Goal: Task Accomplishment & Management: Complete application form

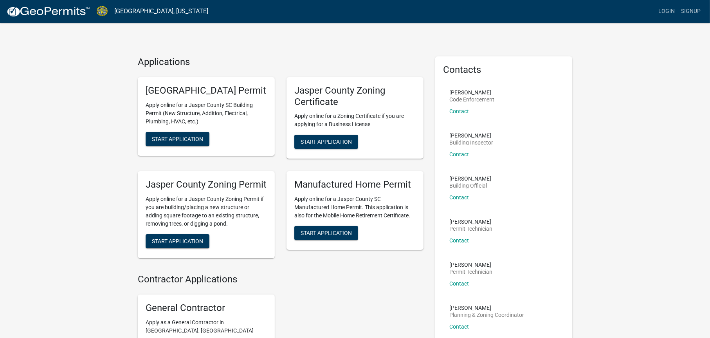
click at [422, 274] on div "Contractor Applications General Contractor Apply as a General Contractor in [GE…" at bounding box center [281, 322] width 286 height 97
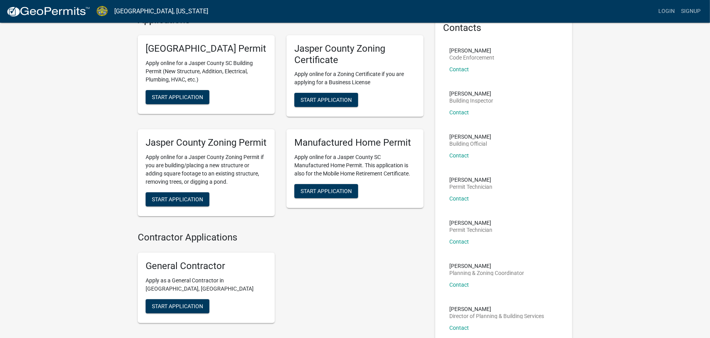
scroll to position [81, 0]
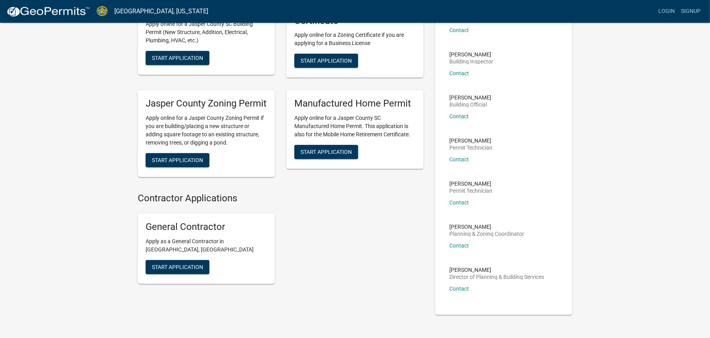
drag, startPoint x: 350, startPoint y: 233, endPoint x: 327, endPoint y: 229, distance: 23.1
click at [349, 233] on div "General Contractor Apply as a General Contractor in [GEOGRAPHIC_DATA], [GEOGRAP…" at bounding box center [281, 248] width 298 height 83
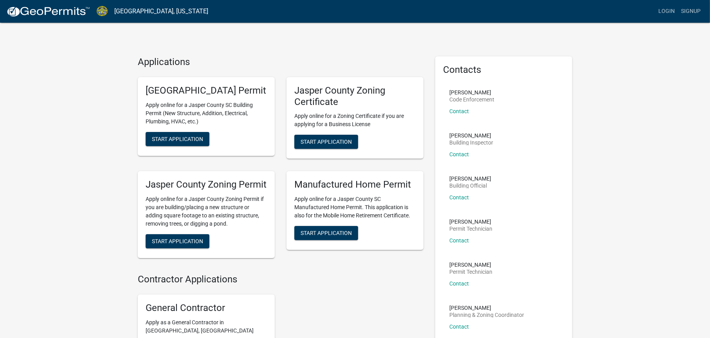
click at [56, 126] on div "Applications [GEOGRAPHIC_DATA] Permit Apply online for a [GEOGRAPHIC_DATA] SC B…" at bounding box center [355, 223] width 710 height 447
click at [70, 200] on div "Applications [GEOGRAPHIC_DATA] Permit Apply online for a [GEOGRAPHIC_DATA] SC B…" at bounding box center [355, 223] width 710 height 447
drag, startPoint x: 70, startPoint y: 234, endPoint x: 79, endPoint y: 237, distance: 8.9
click at [72, 234] on div "Applications [GEOGRAPHIC_DATA] Permit Apply online for a [GEOGRAPHIC_DATA] SC B…" at bounding box center [355, 223] width 710 height 447
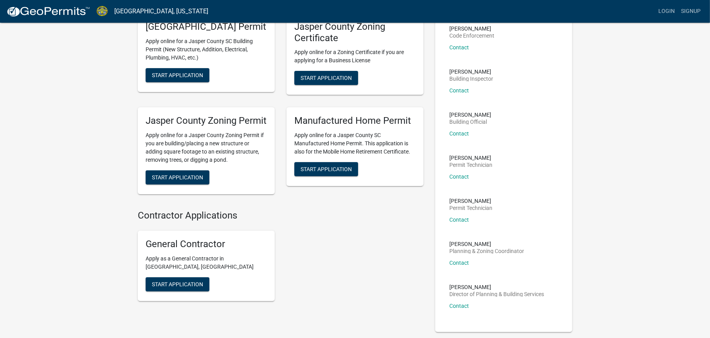
scroll to position [78, 0]
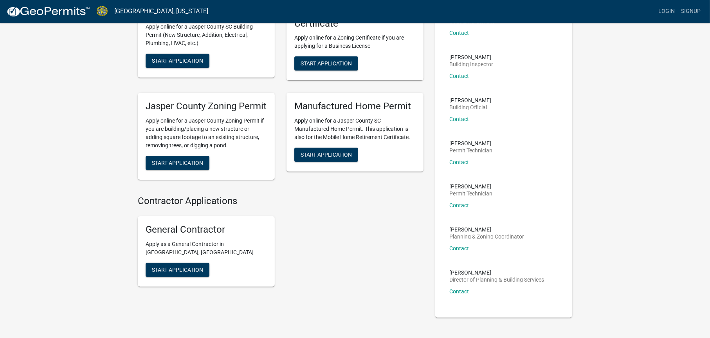
click at [344, 166] on div "Manufactured Home Permit Apply online for a Jasper County [GEOGRAPHIC_DATA] Man…" at bounding box center [355, 136] width 149 height 99
click at [188, 160] on span "Start Application" at bounding box center [177, 163] width 51 height 6
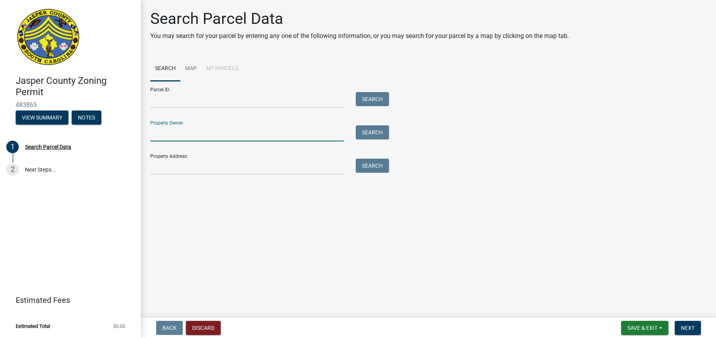
click at [301, 127] on input "Property Owner:" at bounding box center [247, 133] width 194 height 16
type input "[PERSON_NAME]"
click at [381, 126] on button "Search" at bounding box center [372, 132] width 33 height 14
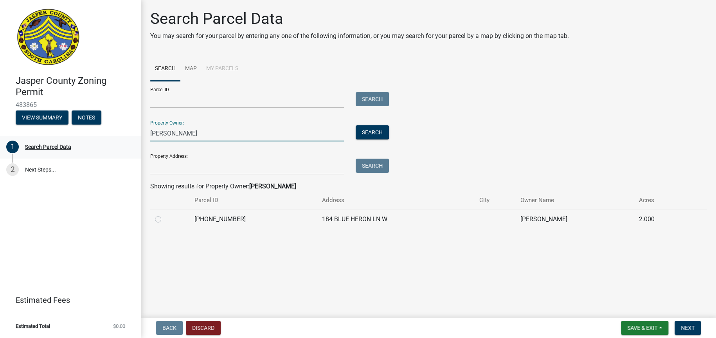
drag, startPoint x: 204, startPoint y: 123, endPoint x: 137, endPoint y: 125, distance: 67.0
click at [138, 125] on div "[GEOGRAPHIC_DATA] Zoning Permit 483865 View Summary Notes 1 Search Parcel Data …" at bounding box center [358, 169] width 716 height 338
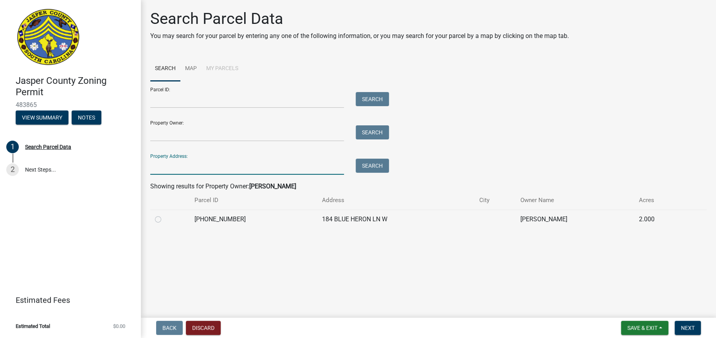
click at [175, 159] on input "Property Address:" at bounding box center [247, 167] width 194 height 16
click at [370, 159] on button "Search" at bounding box center [372, 166] width 33 height 14
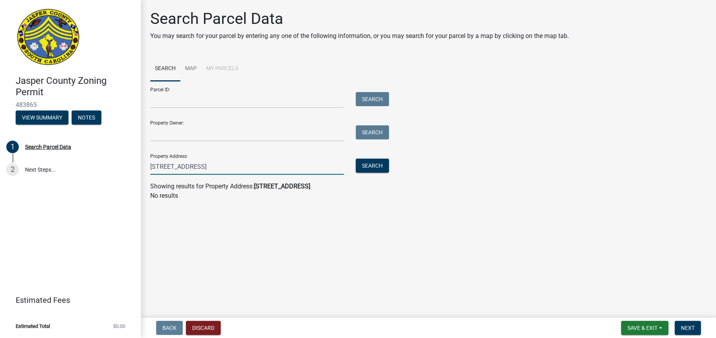
click at [214, 159] on input "[STREET_ADDRESS]" at bounding box center [247, 167] width 194 height 16
drag, startPoint x: 225, startPoint y: 159, endPoint x: 155, endPoint y: 166, distance: 70.0
click at [164, 161] on input "[STREET_ADDRESS]" at bounding box center [247, 167] width 194 height 16
type input "2"
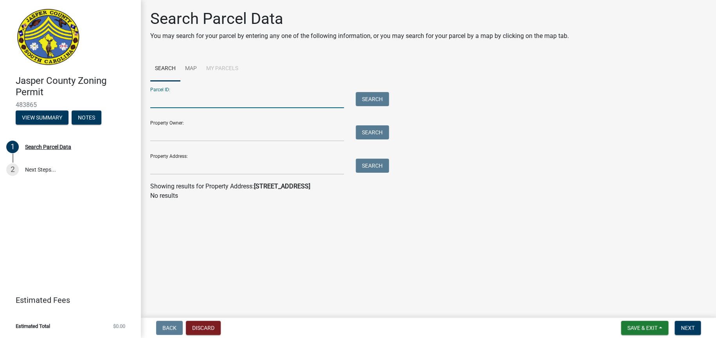
click at [195, 94] on input "Parcel ID:" at bounding box center [247, 100] width 194 height 16
type input "[PHONE_NUMBER]"
click at [357, 92] on button "Search" at bounding box center [372, 99] width 33 height 14
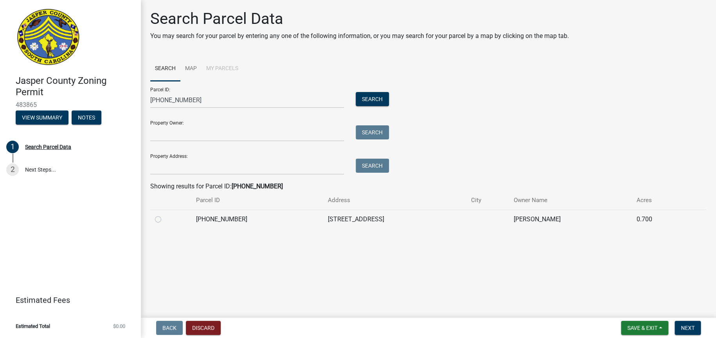
click at [152, 209] on td at bounding box center [170, 218] width 41 height 19
click at [164, 215] on label at bounding box center [164, 215] width 0 height 0
click at [164, 215] on input "radio" at bounding box center [166, 217] width 5 height 5
radio input "true"
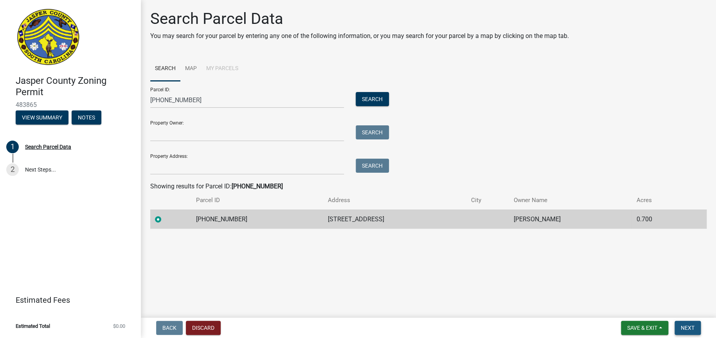
click at [694, 326] on span "Next" at bounding box center [688, 328] width 14 height 6
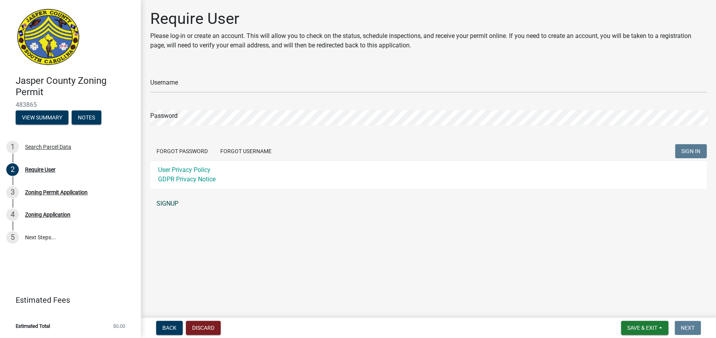
click at [164, 196] on link "SIGNUP" at bounding box center [428, 204] width 557 height 16
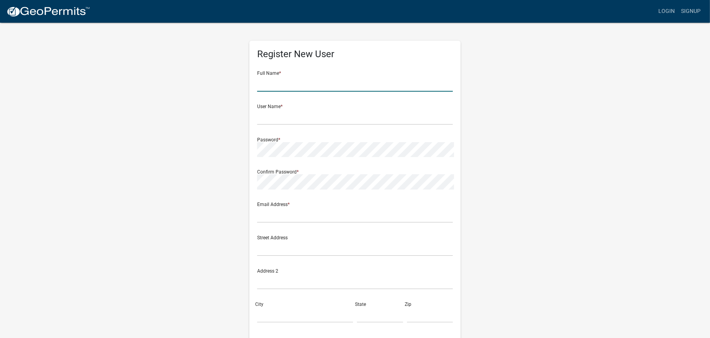
click at [298, 80] on input "text" at bounding box center [355, 84] width 196 height 16
type input "[PERSON_NAME]"
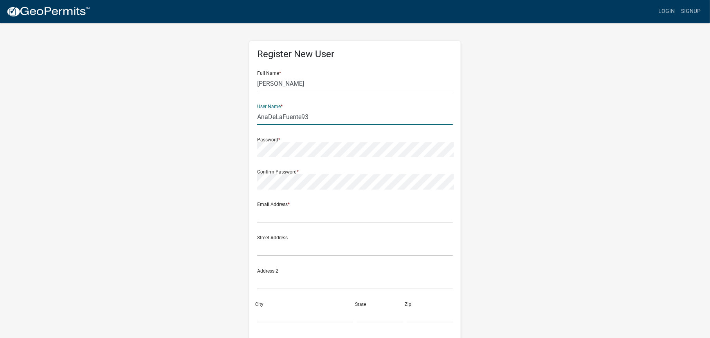
type input "AnaDeLaFuente93"
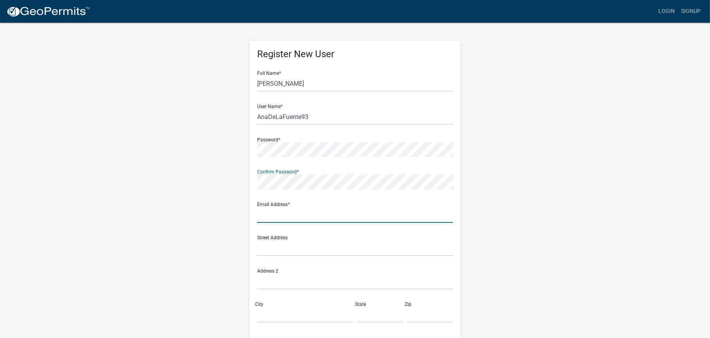
click at [350, 207] on input "text" at bounding box center [355, 215] width 196 height 16
type input "[PERSON_NAME][EMAIL_ADDRESS][DOMAIN_NAME]"
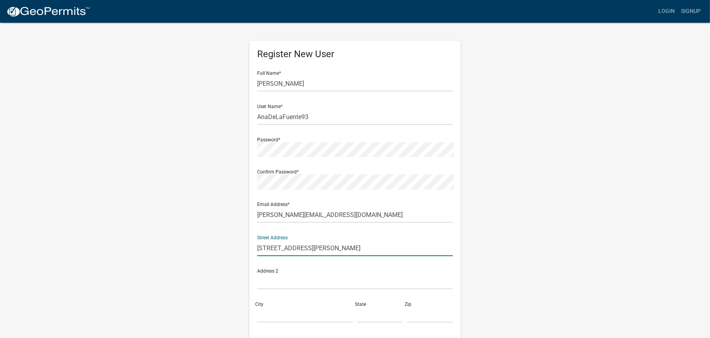
type input "[STREET_ADDRESS][PERSON_NAME]"
type input "Ridgeland"
type input "sc"
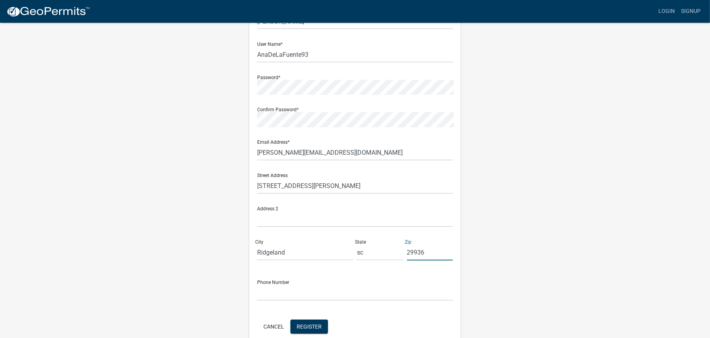
scroll to position [77, 0]
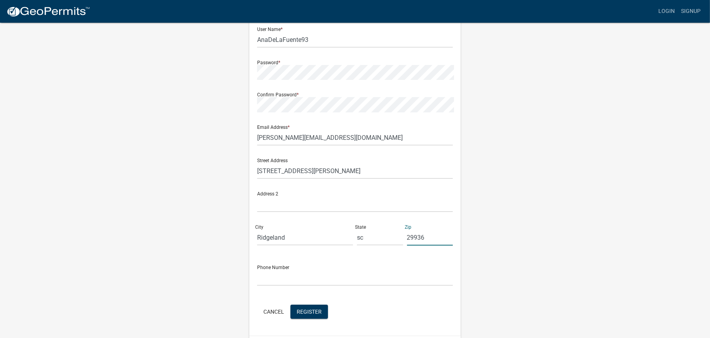
type input "29936"
click at [318, 270] on input "text" at bounding box center [355, 278] width 196 height 16
type input "8433059874"
click at [311, 283] on form "Full Name * [PERSON_NAME] User Name * AnaDeLaFuente93 Password * Confirm Passwo…" at bounding box center [355, 153] width 196 height 333
click at [312, 308] on span "Register" at bounding box center [309, 311] width 25 height 6
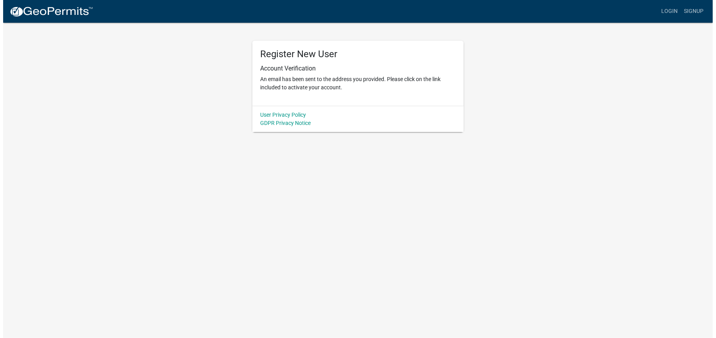
scroll to position [0, 0]
click at [676, 9] on link "Login" at bounding box center [673, 11] width 23 height 15
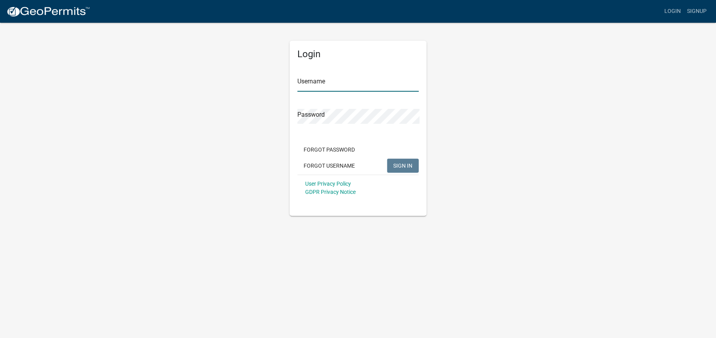
click at [318, 78] on input "Username" at bounding box center [358, 84] width 121 height 16
type input "AnaDeLaFuente93"
click at [407, 162] on span "SIGN IN" at bounding box center [402, 165] width 19 height 6
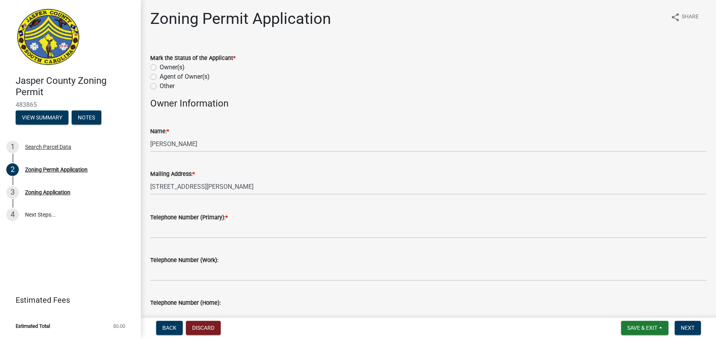
click at [160, 63] on label "Owner(s)" at bounding box center [172, 67] width 25 height 9
click at [160, 63] on input "Owner(s)" at bounding box center [162, 65] width 5 height 5
radio input "true"
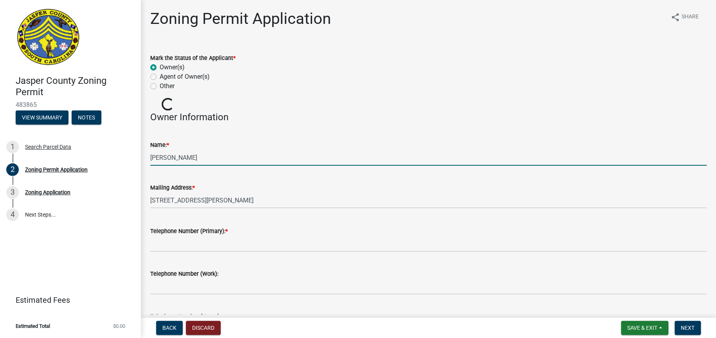
click at [209, 150] on input "[PERSON_NAME]" at bounding box center [428, 158] width 557 height 16
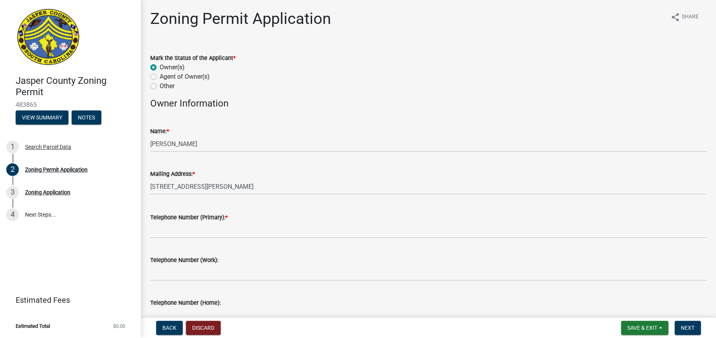
click at [219, 145] on wm-data-entity-input "Name: * TYMINSKI MICHAEL J" at bounding box center [428, 136] width 557 height 43
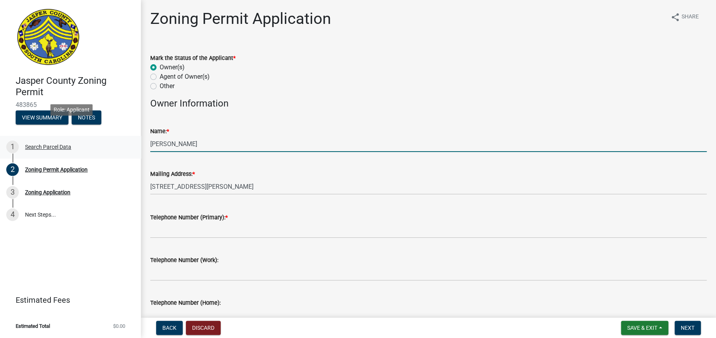
drag, startPoint x: 211, startPoint y: 134, endPoint x: 122, endPoint y: 133, distance: 89.7
click at [122, 133] on div "Jasper County Zoning Permit 483865 View Summary Notes 1 Search Parcel Data 2 Zo…" at bounding box center [358, 169] width 716 height 338
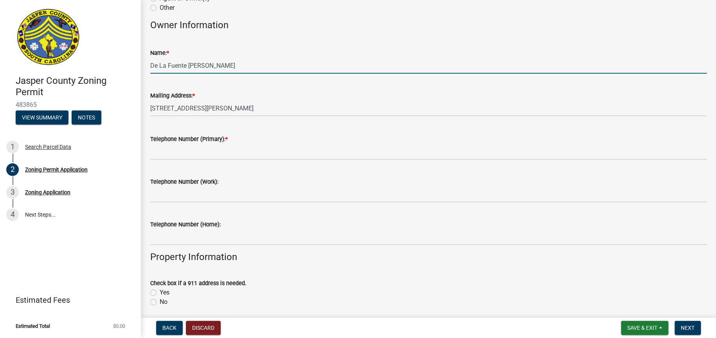
type input "De La Fuente Solis, Alexis"
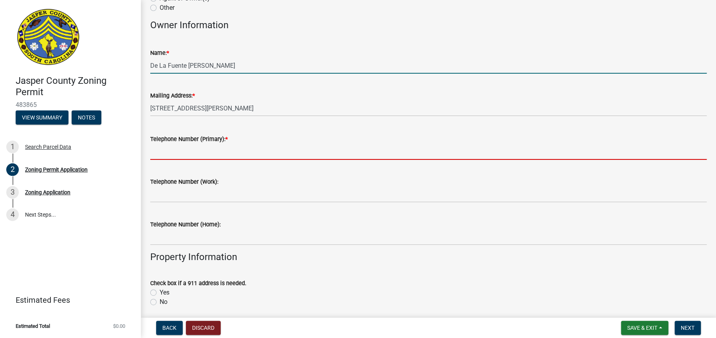
click at [197, 144] on input "Telephone Number (Primary): *" at bounding box center [428, 152] width 557 height 16
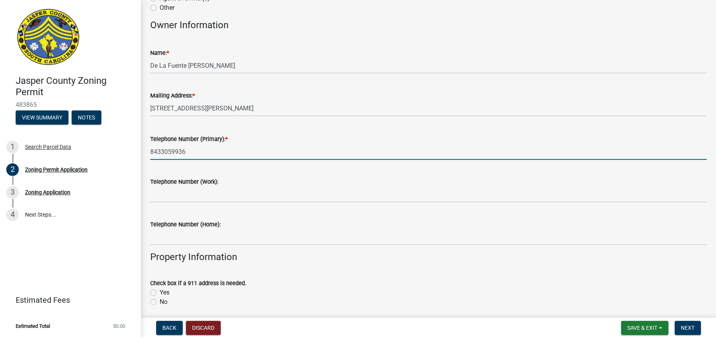
type input "8433059936"
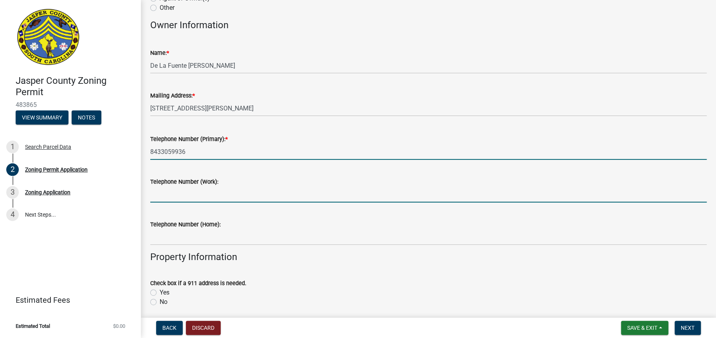
click at [205, 186] on input "Telephone Number (Work):" at bounding box center [428, 194] width 557 height 16
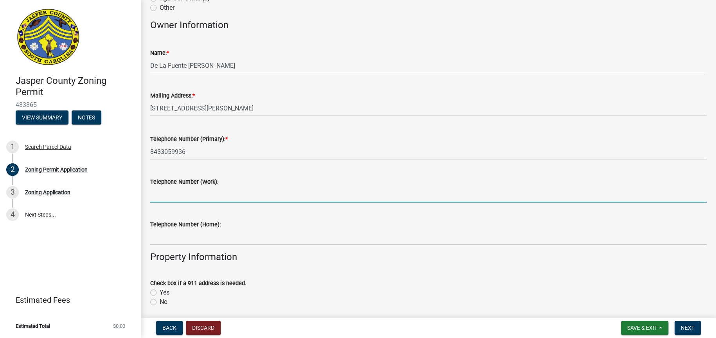
scroll to position [157, 0]
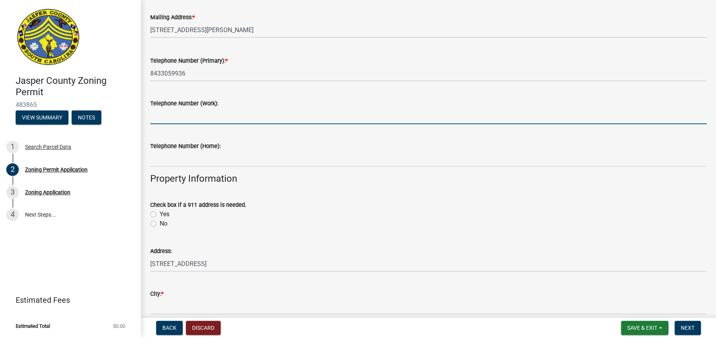
click at [160, 219] on label "No" at bounding box center [164, 223] width 8 height 9
click at [160, 219] on input "No" at bounding box center [162, 221] width 5 height 5
radio input "true"
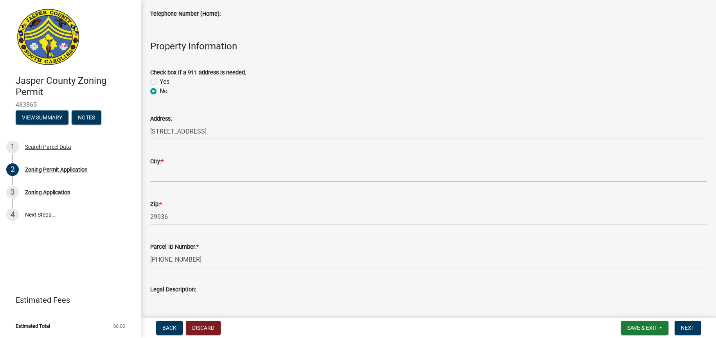
scroll to position [313, 0]
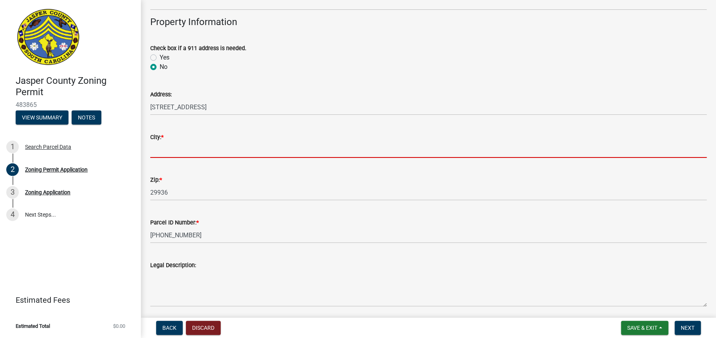
click at [164, 142] on input "City: *" at bounding box center [428, 150] width 557 height 16
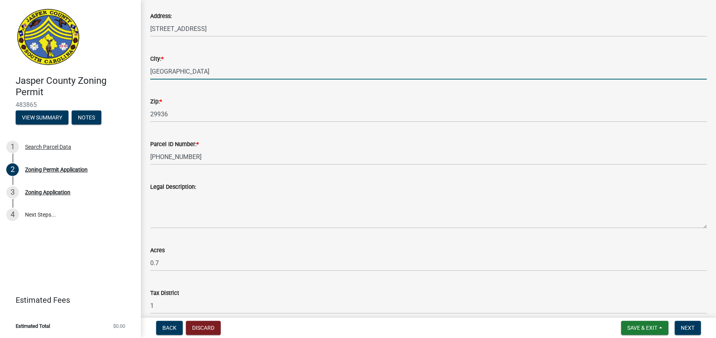
scroll to position [470, 0]
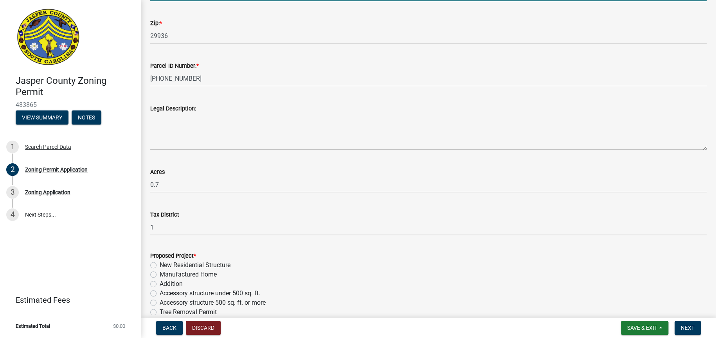
type input "Hardeeville"
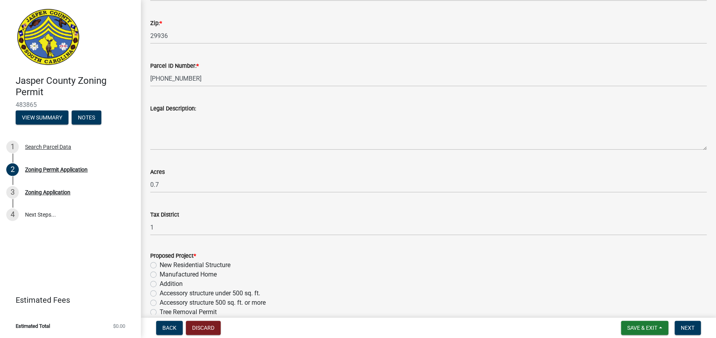
click at [160, 270] on label "Manufactured Home" at bounding box center [188, 274] width 57 height 9
click at [160, 270] on input "Manufactured Home" at bounding box center [162, 272] width 5 height 5
radio input "true"
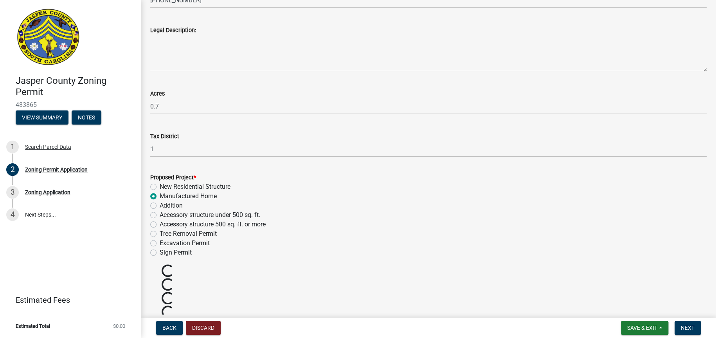
click at [160, 229] on label "Tree Removal Permit" at bounding box center [188, 233] width 57 height 9
click at [160, 229] on input "Tree Removal Permit" at bounding box center [162, 231] width 5 height 5
radio input "true"
click at [160, 191] on label "Manufactured Home" at bounding box center [188, 195] width 57 height 9
click at [160, 191] on input "Manufactured Home" at bounding box center [162, 193] width 5 height 5
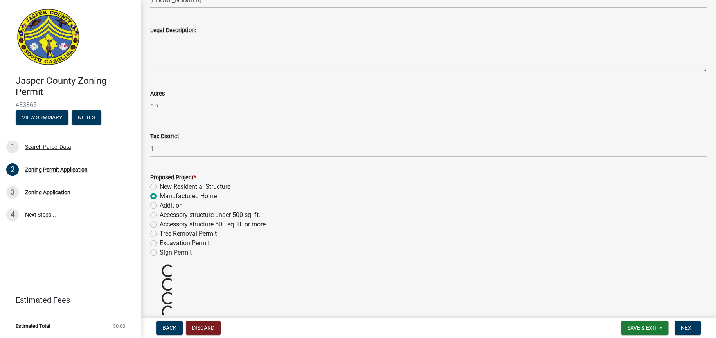
radio input "true"
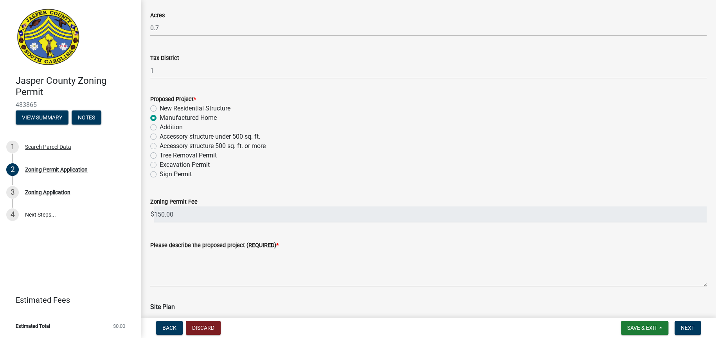
scroll to position [705, 0]
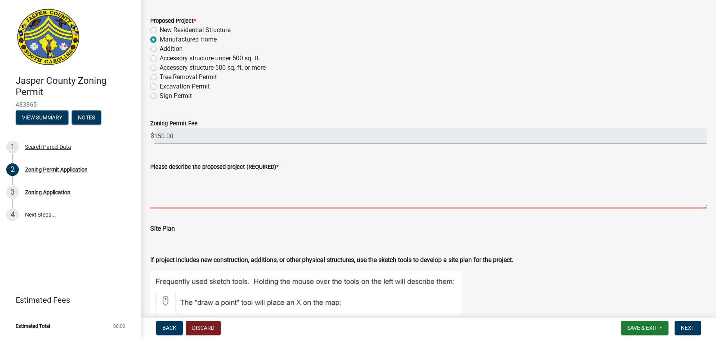
click at [210, 171] on textarea "Please describe the proposed project (REQUIRED) *" at bounding box center [428, 189] width 557 height 37
click at [156, 171] on textarea "Please describe the proposed project (REQUIRED) *" at bounding box center [428, 189] width 557 height 37
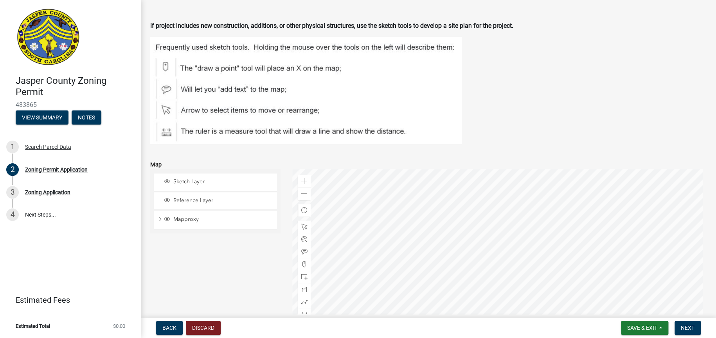
scroll to position [1026, 0]
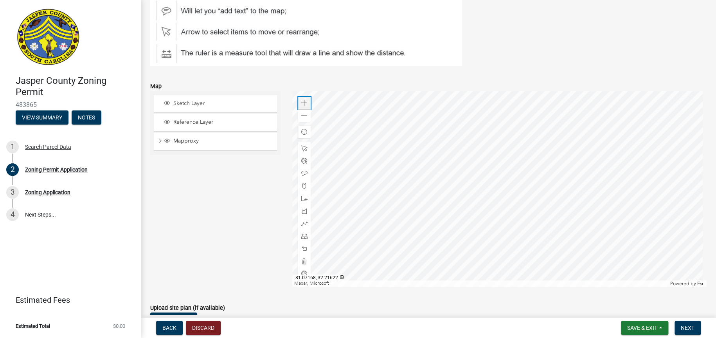
click at [301, 100] on span at bounding box center [304, 103] width 6 height 6
click at [304, 112] on span at bounding box center [304, 115] width 6 height 6
click at [499, 154] on div at bounding box center [499, 189] width 415 height 196
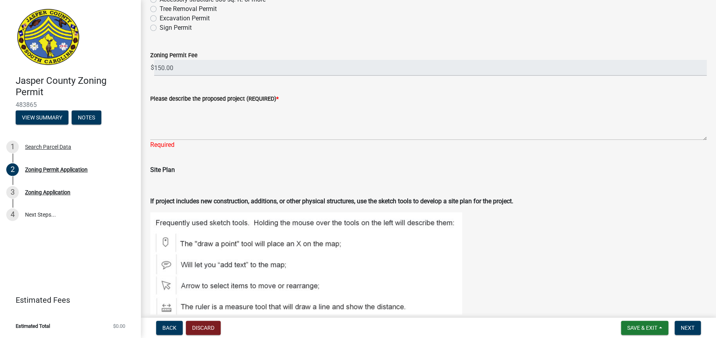
scroll to position [713, 0]
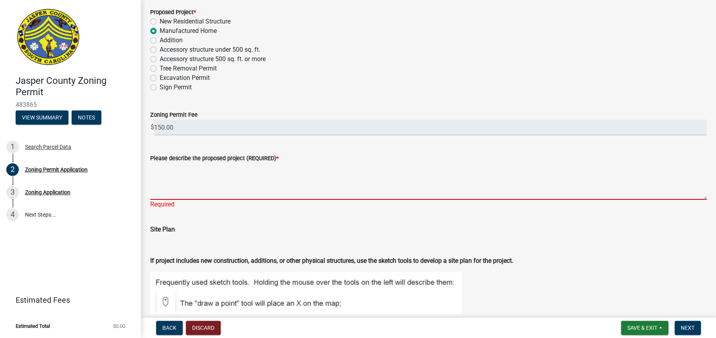
click at [199, 163] on textarea "Please describe the proposed project (REQUIRED) *" at bounding box center [428, 181] width 557 height 37
click at [243, 163] on textarea "Please describe the proposed project (REQUIRED) *" at bounding box center [428, 181] width 557 height 37
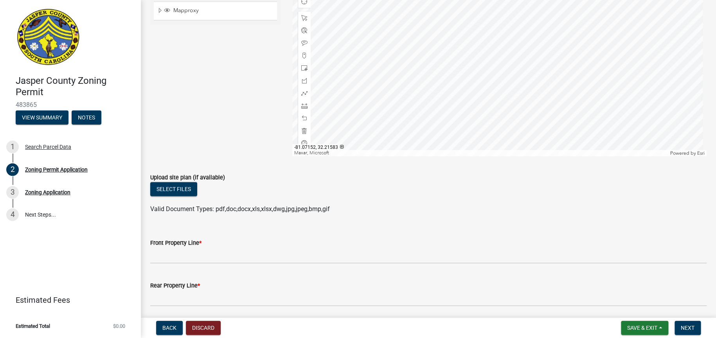
scroll to position [1183, 0]
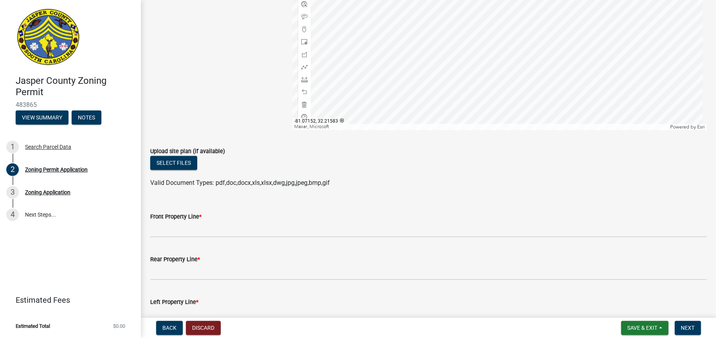
type textarea "Move a mobile home onto the property"
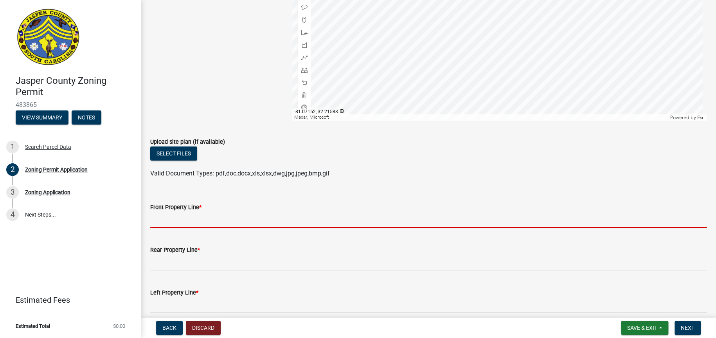
scroll to position [1174, 0]
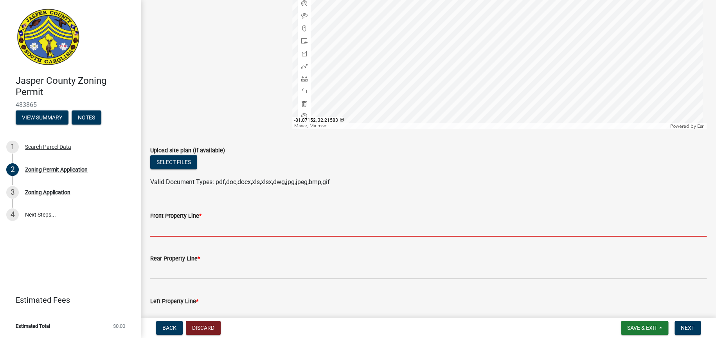
click at [194, 220] on input "Front Property Line *" at bounding box center [428, 228] width 557 height 16
click at [231, 155] on div "Select files" at bounding box center [428, 163] width 557 height 16
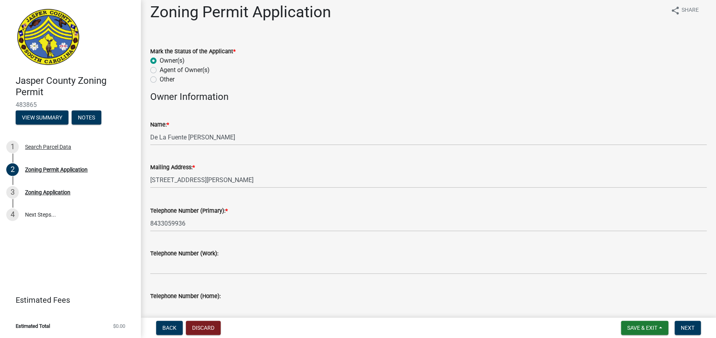
scroll to position [0, 0]
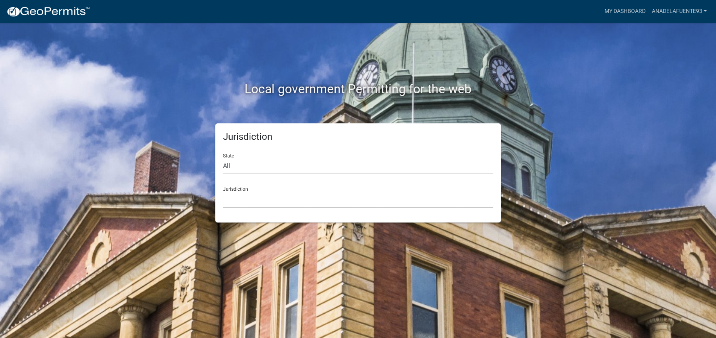
click at [254, 197] on select "Custer County, Colorado Carroll County, Georgia Cook County, Georgia Crawford C…" at bounding box center [358, 199] width 270 height 16
click at [191, 182] on div "Jurisdiction State All Colorado Georgia Indiana Iowa Kansas Minnesota Ohio Sout…" at bounding box center [358, 172] width 446 height 99
click at [245, 162] on select "All Colorado Georgia Indiana Iowa Kansas Minnesota Ohio South Carolina Wisconsin" at bounding box center [358, 166] width 270 height 16
select select "[US_STATE]"
click at [223, 158] on select "All Colorado Georgia Indiana Iowa Kansas Minnesota Ohio South Carolina Wisconsin" at bounding box center [358, 166] width 270 height 16
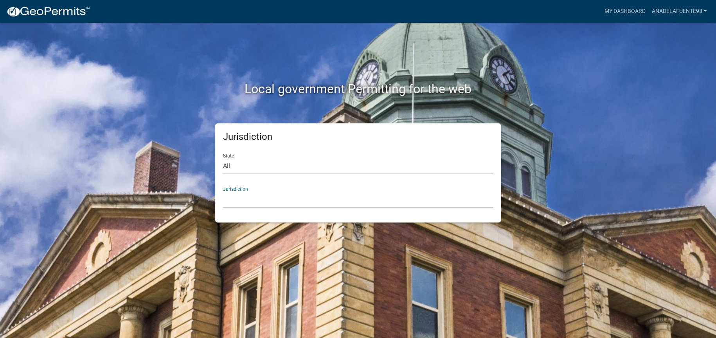
click at [253, 200] on select "Abbeville County, South Carolina Jasper County, South Carolina" at bounding box center [358, 199] width 270 height 16
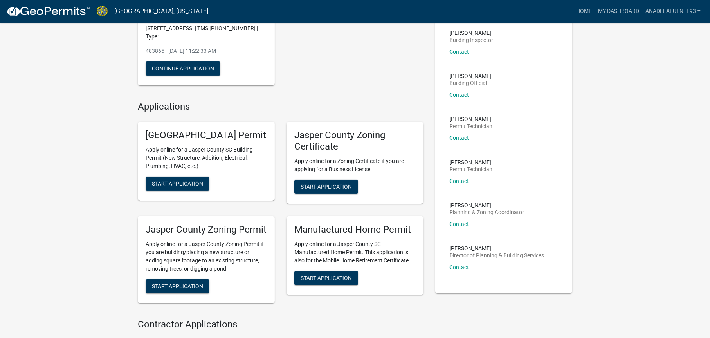
scroll to position [189, 0]
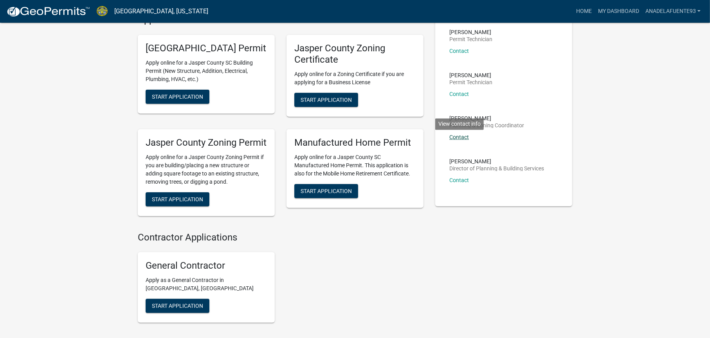
click at [457, 134] on link "Contact" at bounding box center [459, 137] width 20 height 6
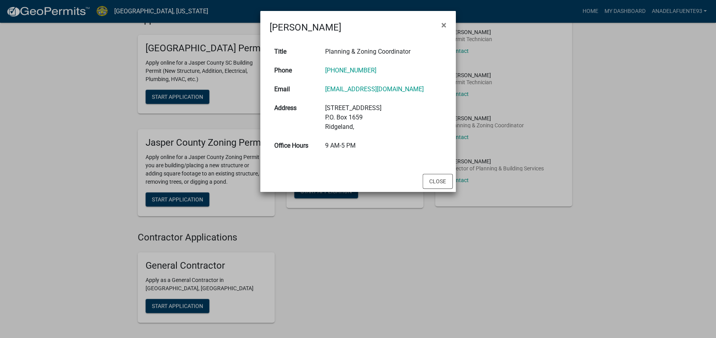
click at [57, 198] on ngb-modal-window "Tara Hayes × Title Planning & Zoning Coordinator Phone (843) 717-3650 Email tha…" at bounding box center [358, 169] width 716 height 338
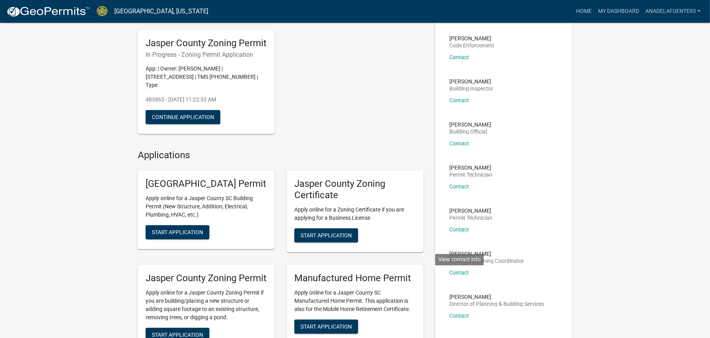
scroll to position [0, 0]
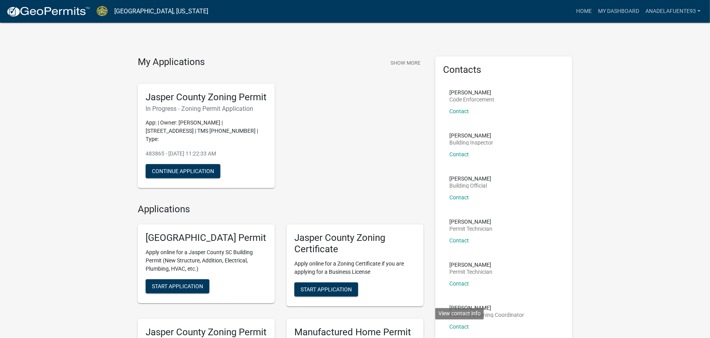
click at [159, 15] on link "[GEOGRAPHIC_DATA], [US_STATE]" at bounding box center [161, 11] width 94 height 13
drag, startPoint x: 111, startPoint y: 81, endPoint x: 131, endPoint y: 69, distance: 23.6
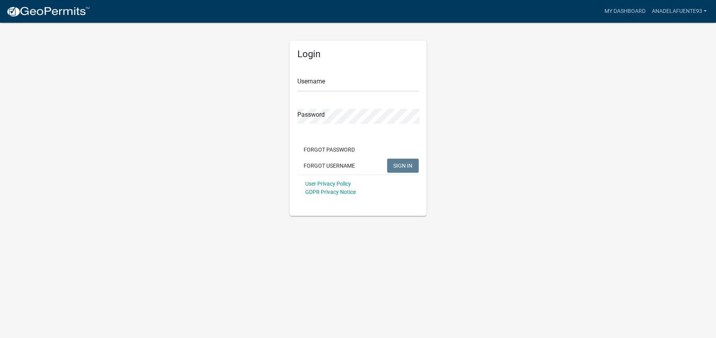
click at [56, 12] on img at bounding box center [48, 12] width 84 height 12
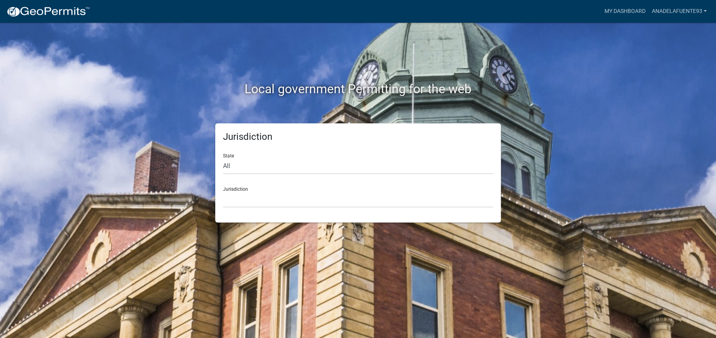
drag, startPoint x: 245, startPoint y: 74, endPoint x: 249, endPoint y: 65, distance: 9.5
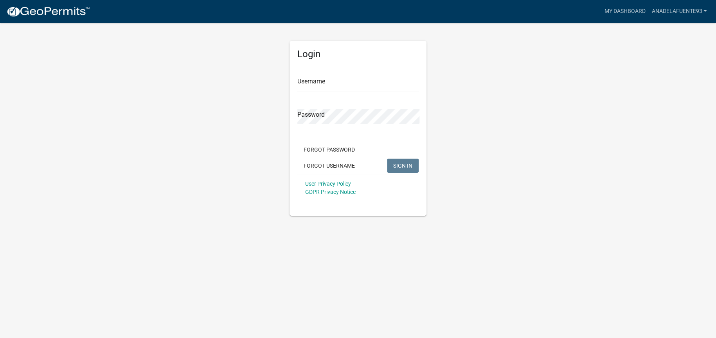
drag, startPoint x: 290, startPoint y: 157, endPoint x: 277, endPoint y: 157, distance: 13.3
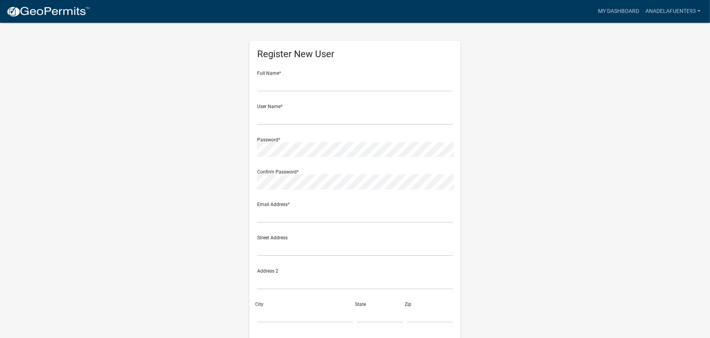
drag, startPoint x: 232, startPoint y: 153, endPoint x: 227, endPoint y: 150, distance: 5.6
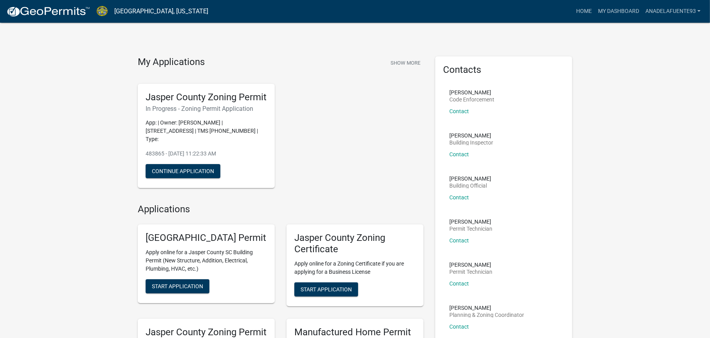
click at [132, 9] on link "[GEOGRAPHIC_DATA], [US_STATE]" at bounding box center [161, 11] width 94 height 13
click at [126, 11] on link "[GEOGRAPHIC_DATA], [US_STATE]" at bounding box center [161, 11] width 94 height 13
click at [162, 11] on link "[GEOGRAPHIC_DATA], [US_STATE]" at bounding box center [161, 11] width 94 height 13
